Goal: Transaction & Acquisition: Subscribe to service/newsletter

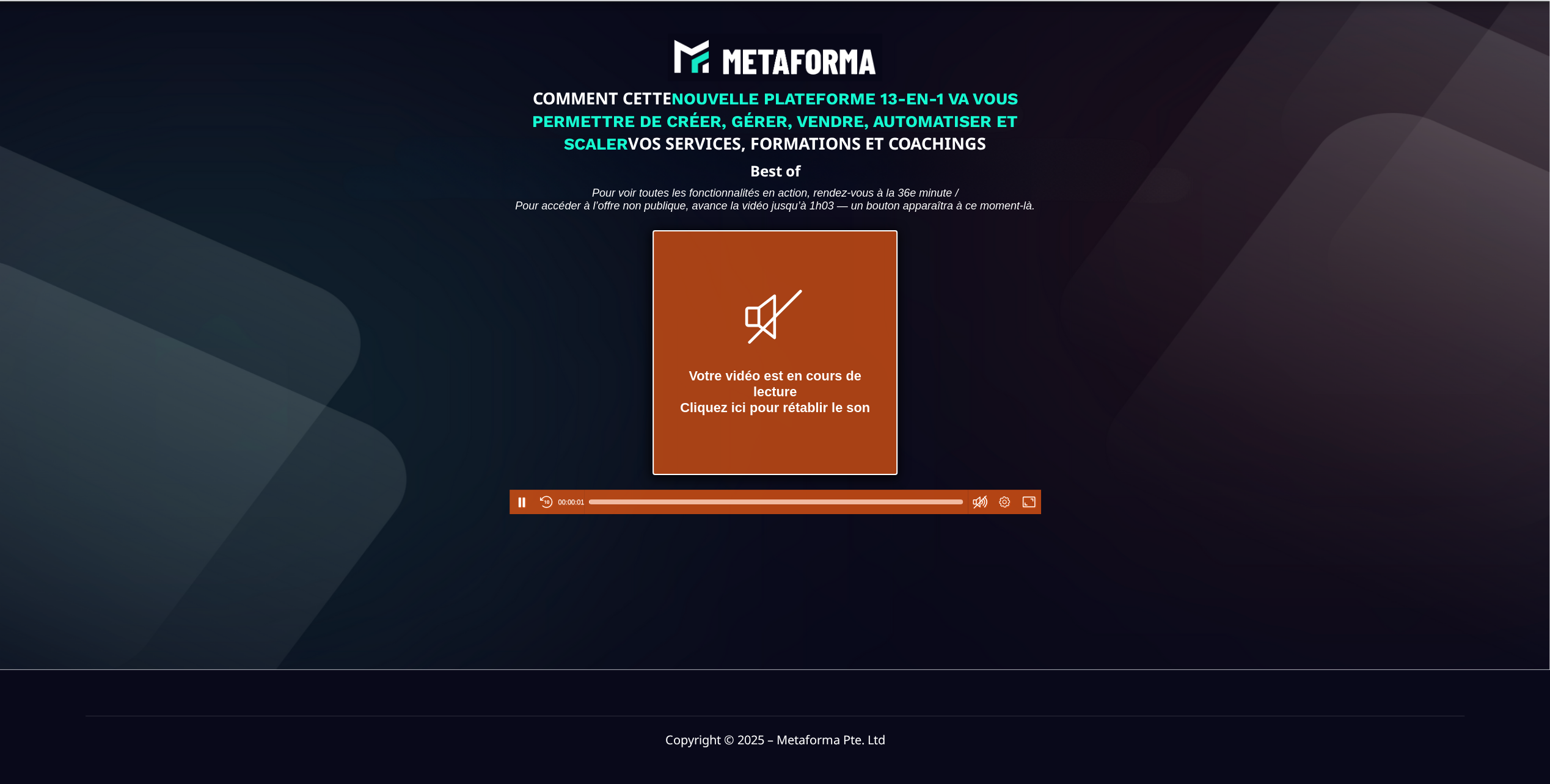
click at [751, 343] on icon at bounding box center [775, 316] width 51 height 51
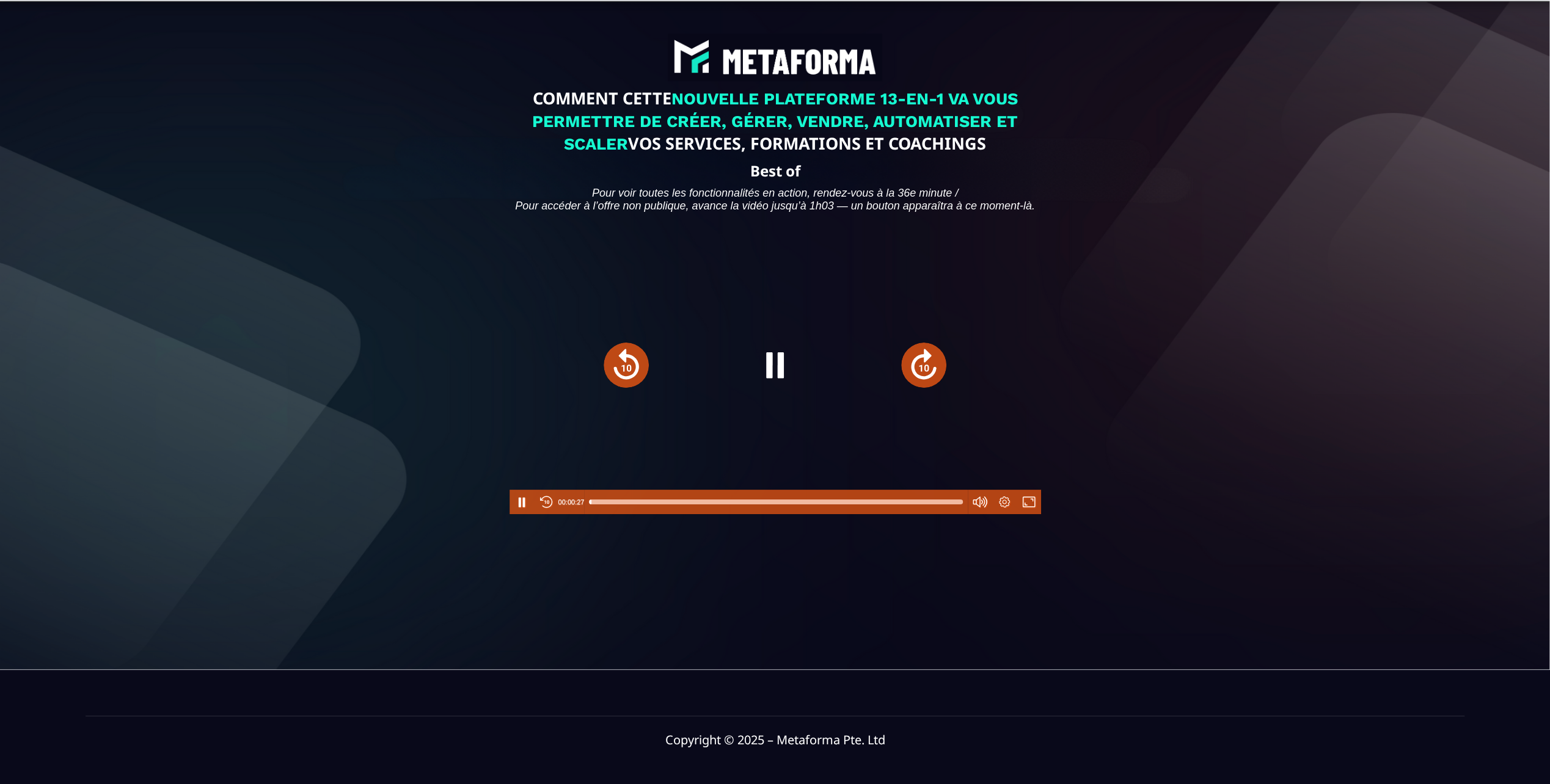
click at [917, 512] on div at bounding box center [775, 502] width 373 height 20
click at [932, 512] on div at bounding box center [775, 502] width 373 height 20
click at [943, 512] on div at bounding box center [775, 502] width 373 height 20
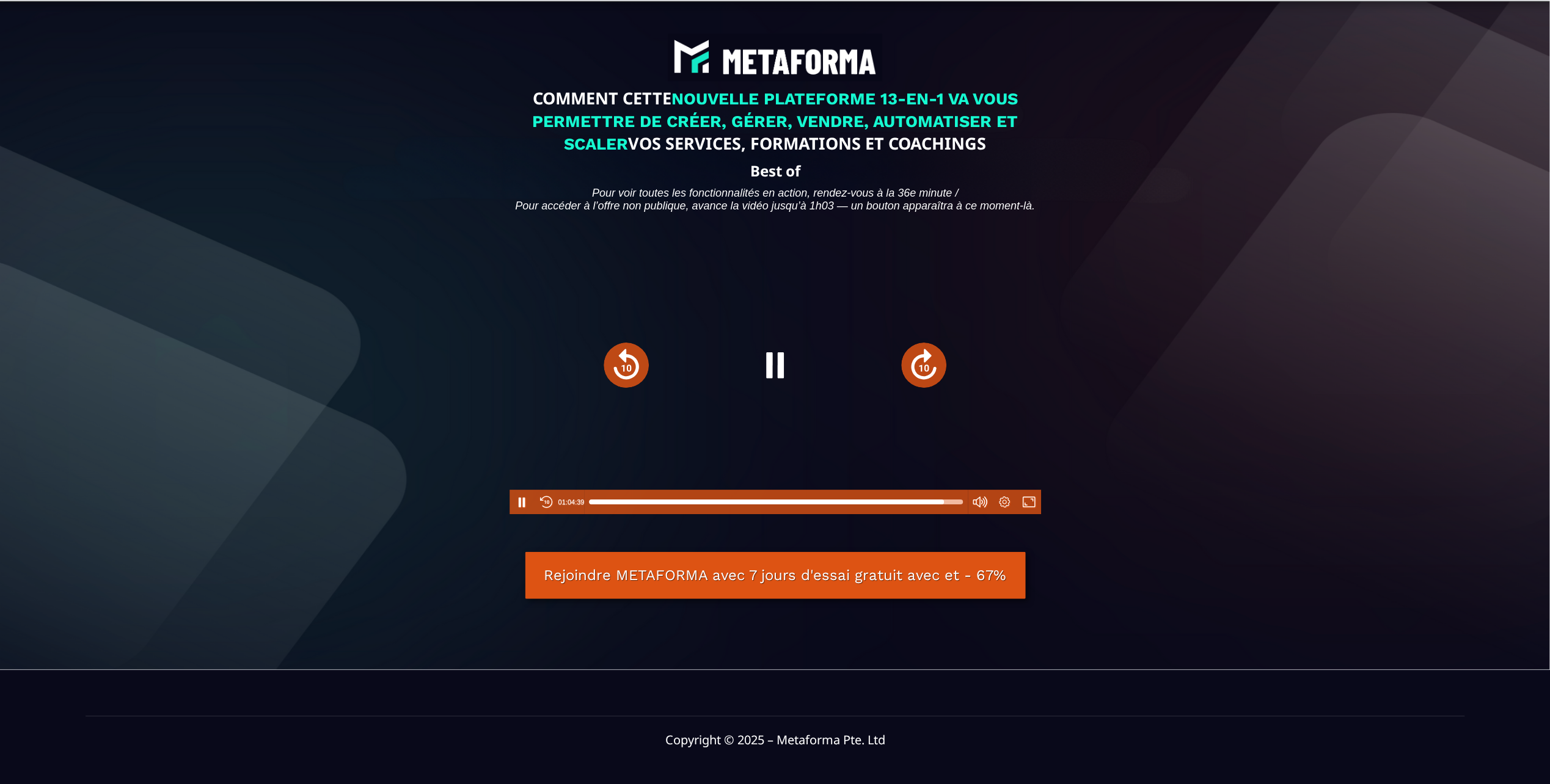
click at [949, 512] on div at bounding box center [775, 502] width 373 height 20
click at [952, 507] on div at bounding box center [948, 502] width 10 height 10
click at [957, 512] on div at bounding box center [775, 502] width 373 height 20
click at [961, 507] on div at bounding box center [961, 502] width 10 height 10
click at [919, 512] on div at bounding box center [775, 502] width 373 height 20
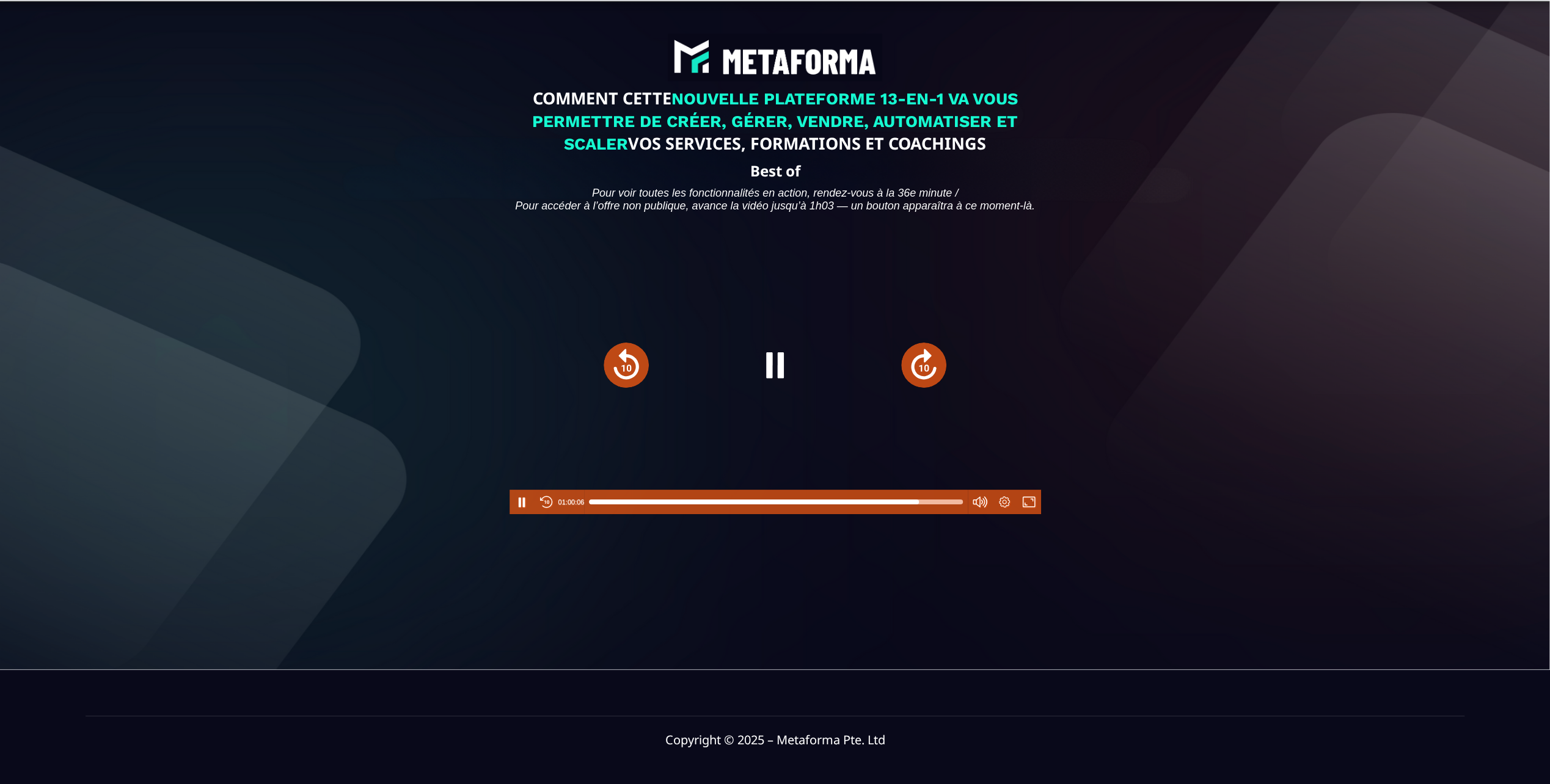
click at [919, 507] on div at bounding box center [918, 502] width 10 height 10
click at [919, 386] on button "Forward" at bounding box center [924, 365] width 46 height 46
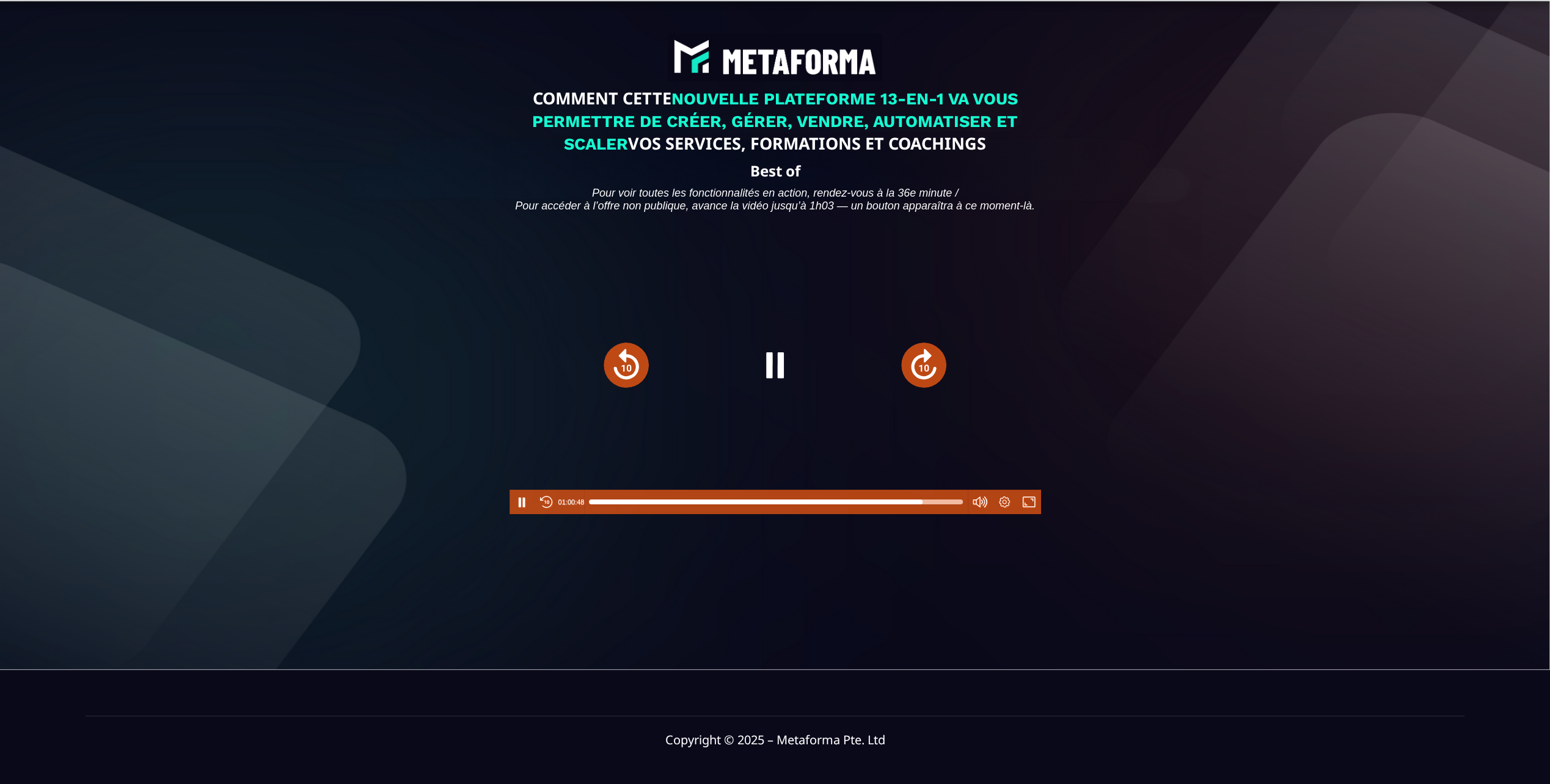
click at [919, 386] on button "Forward" at bounding box center [924, 365] width 46 height 46
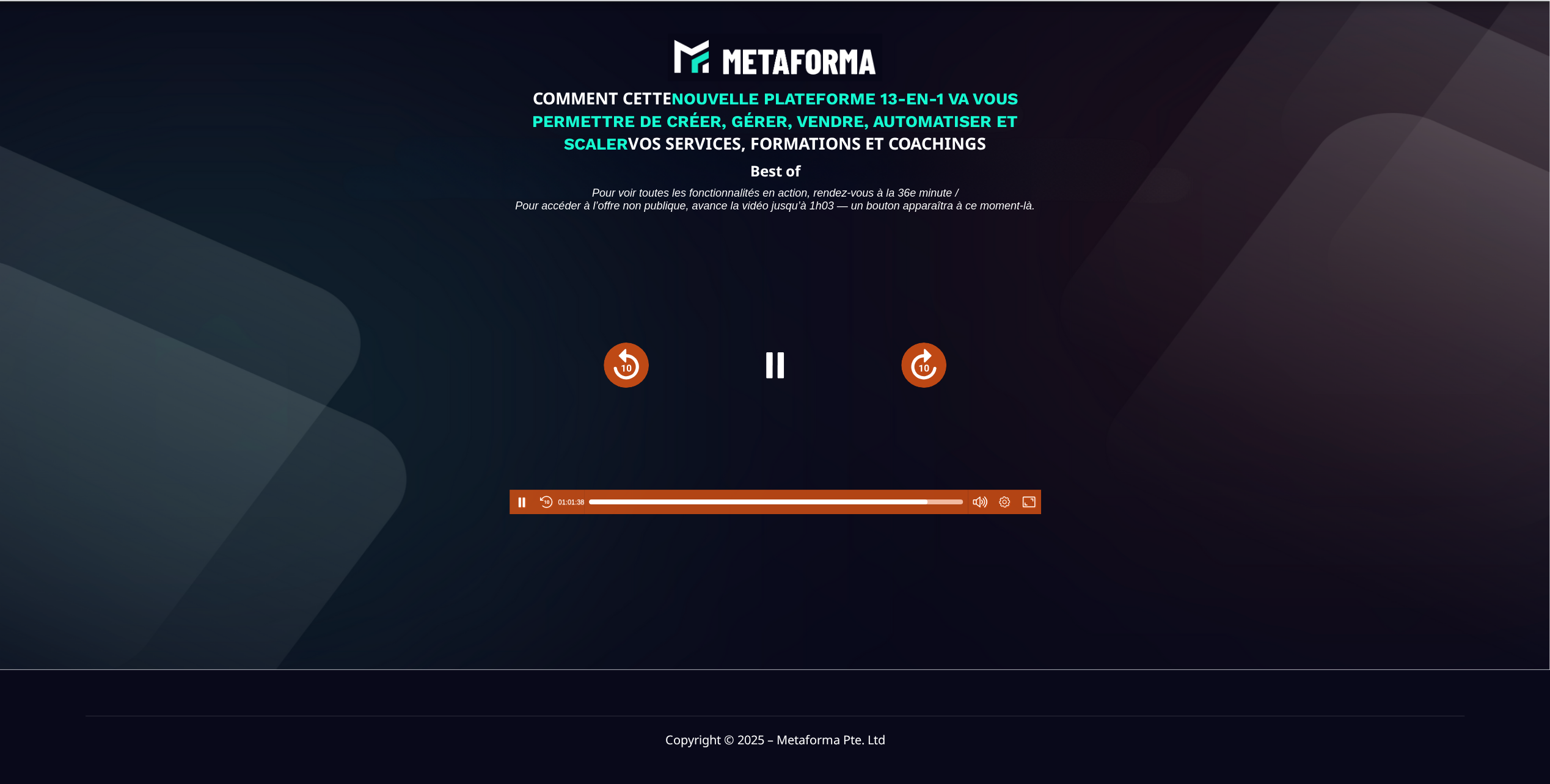
click at [919, 386] on button "Forward" at bounding box center [924, 365] width 46 height 46
click at [919, 385] on button "Forward" at bounding box center [924, 365] width 46 height 46
click at [919, 385] on div at bounding box center [775, 364] width 532 height 299
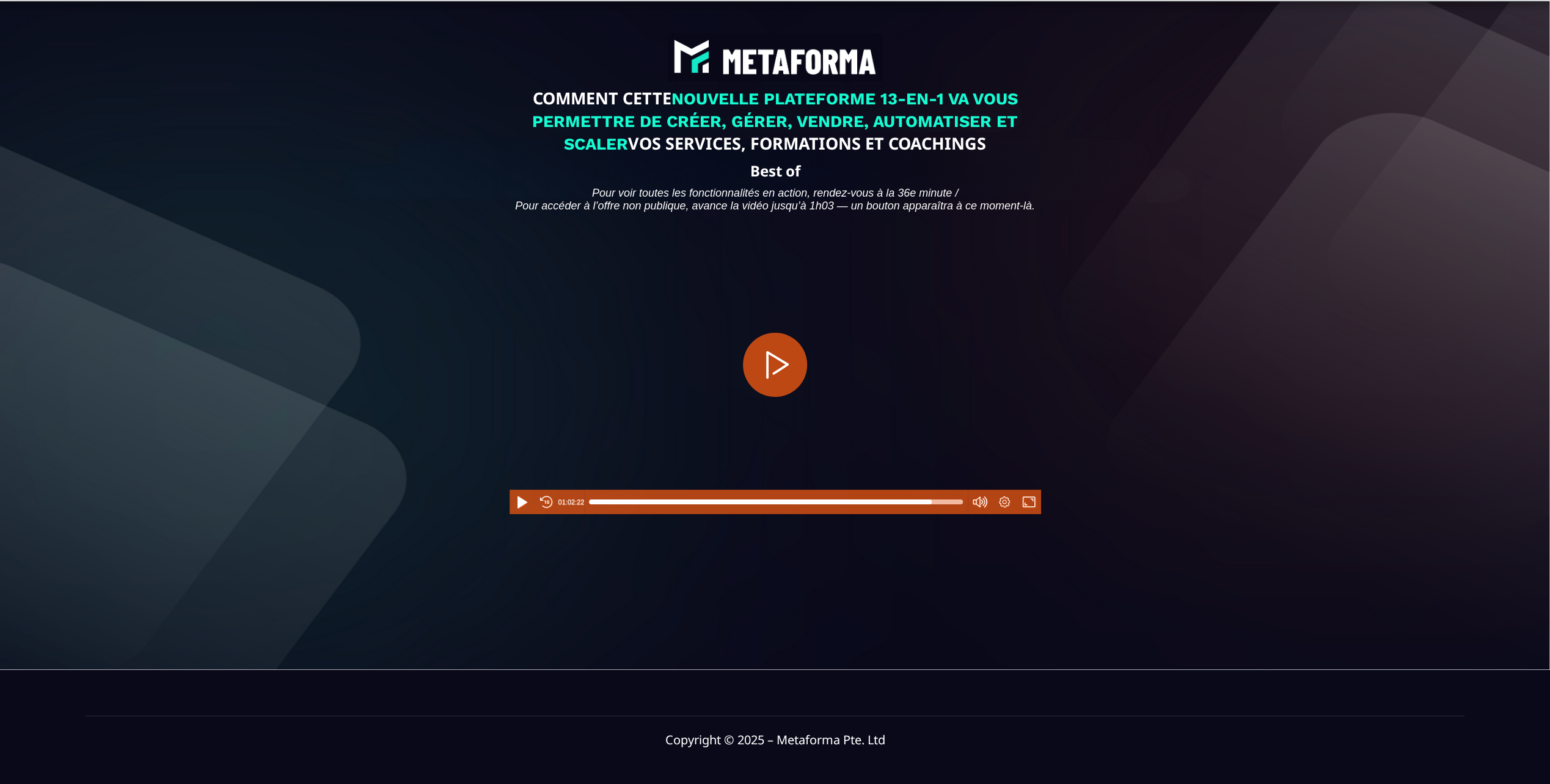
click at [919, 385] on div at bounding box center [775, 364] width 532 height 299
click at [917, 386] on button "Forward" at bounding box center [924, 365] width 46 height 46
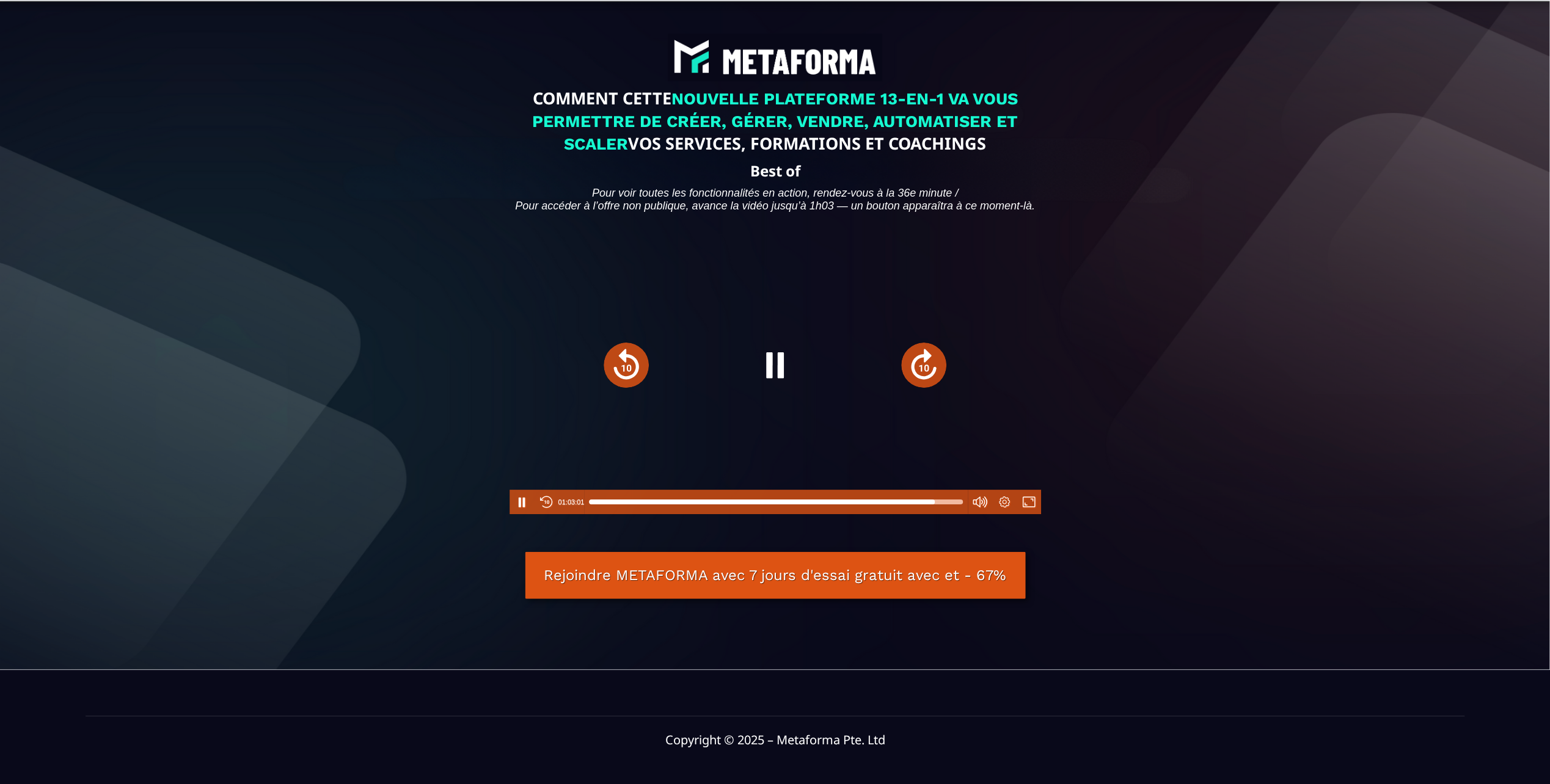
type input "******"
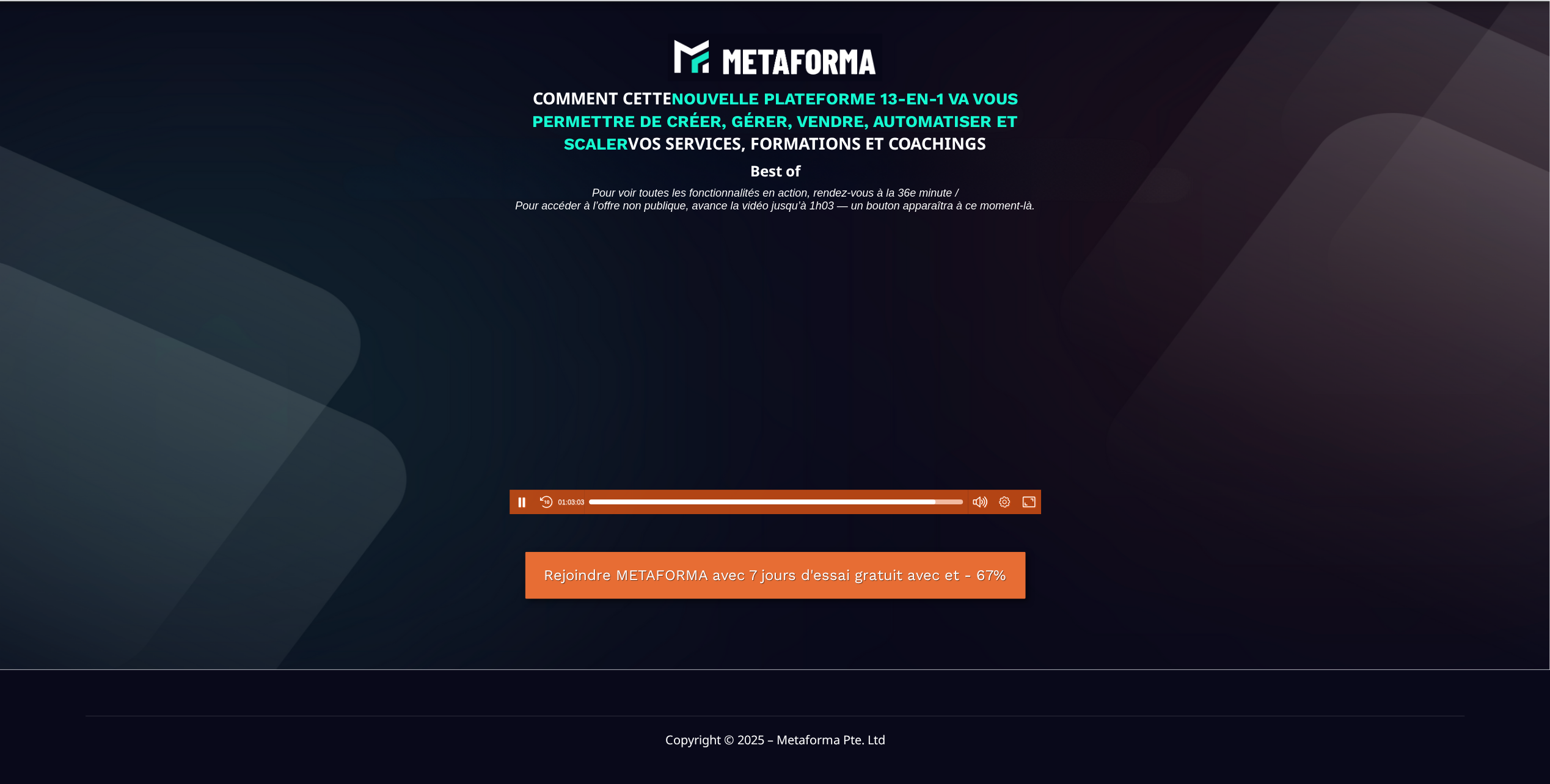
click at [795, 593] on link "Rejoindre METAFORMA avec 7 jours d'essai gratuit avec et - 67%" at bounding box center [775, 575] width 500 height 47
